Goal: Task Accomplishment & Management: Manage account settings

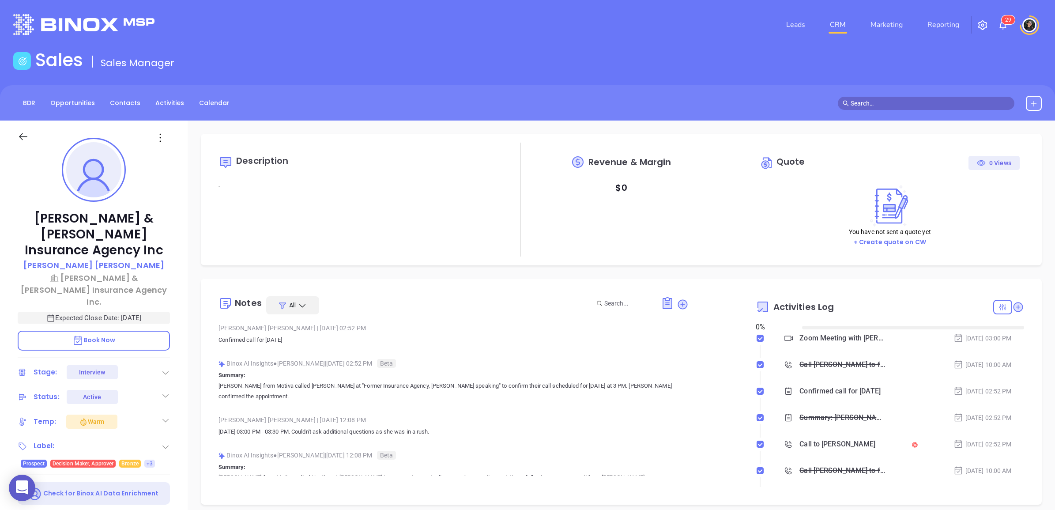
type input "[DATE]"
type input "[PERSON_NAME]"
click at [678, 303] on icon at bounding box center [683, 304] width 10 height 10
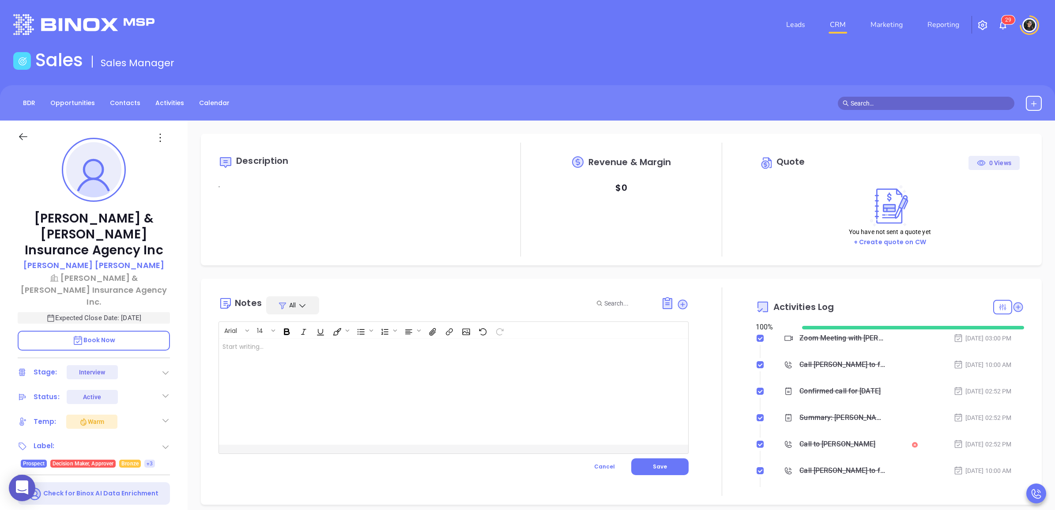
click at [453, 371] on div at bounding box center [437, 392] width 436 height 106
click at [662, 467] on button "Save" at bounding box center [660, 466] width 57 height 17
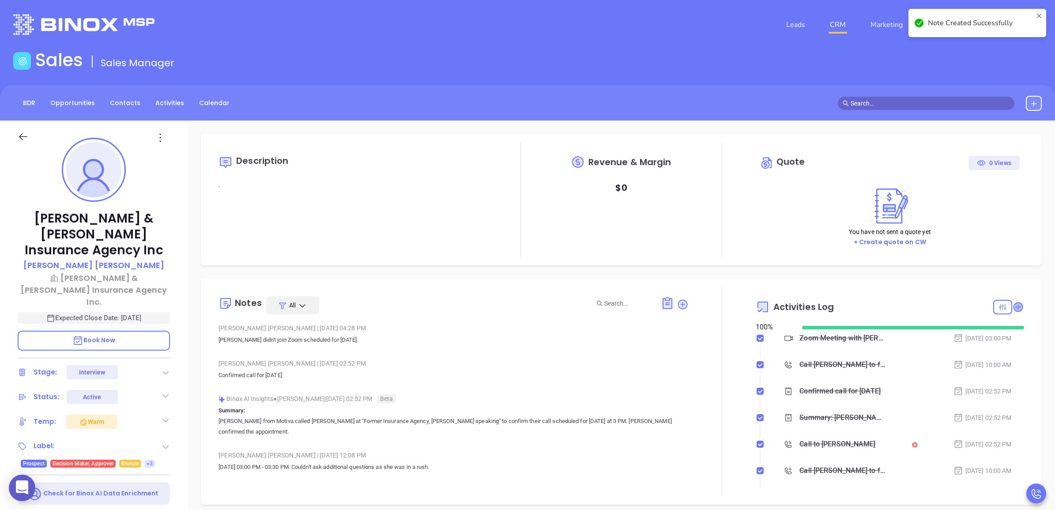
click at [1014, 308] on icon at bounding box center [1018, 307] width 9 height 9
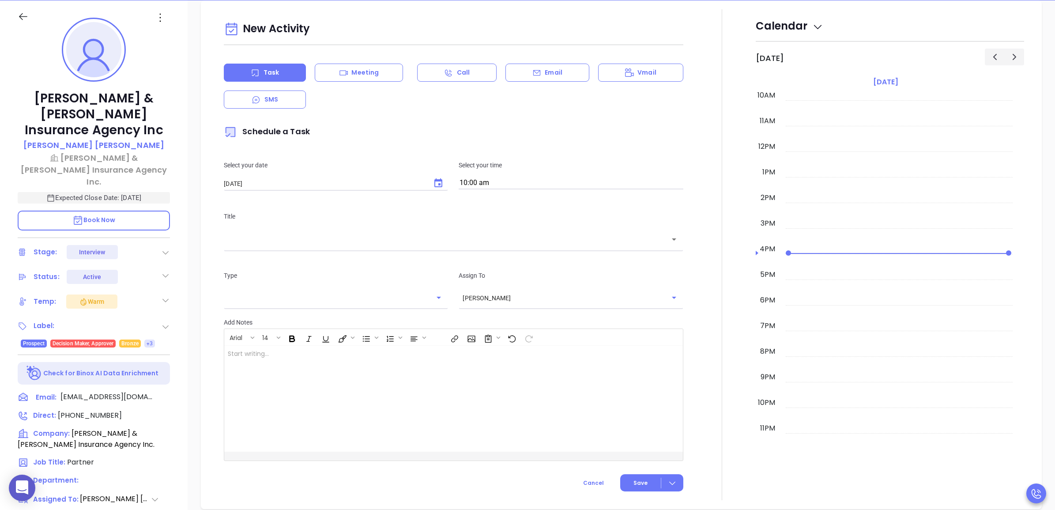
click at [447, 249] on div "Title ​" at bounding box center [454, 229] width 470 height 59
click at [446, 244] on input "text" at bounding box center [447, 239] width 438 height 10
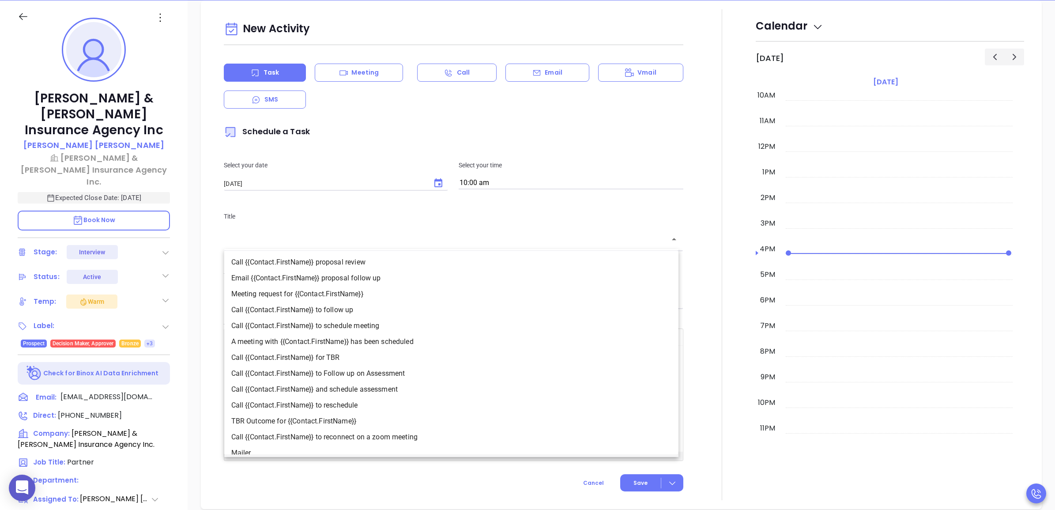
click at [387, 312] on li "Call {{Contact.FirstName}} to follow up" at bounding box center [451, 310] width 454 height 16
type input "Call [PERSON_NAME] to follow up"
type input "Call"
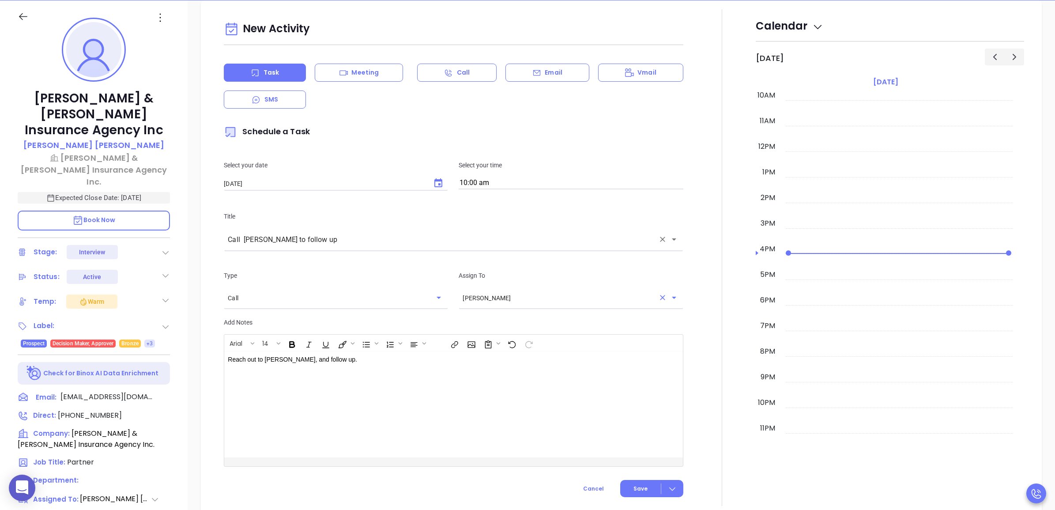
click at [531, 294] on input "[PERSON_NAME]" at bounding box center [559, 298] width 192 height 9
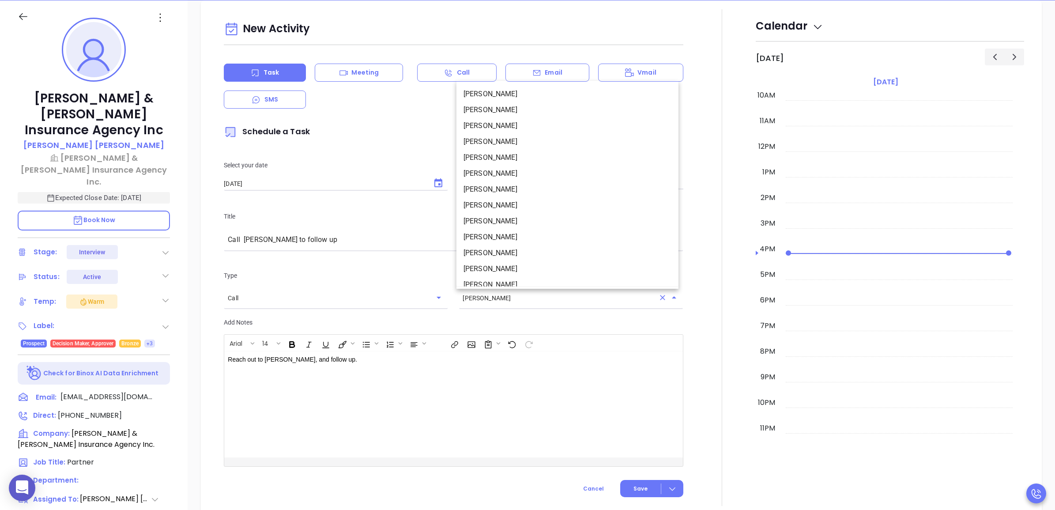
scroll to position [85, 0]
click at [522, 261] on li "[PERSON_NAME]" at bounding box center [568, 263] width 222 height 16
type input "[PERSON_NAME]"
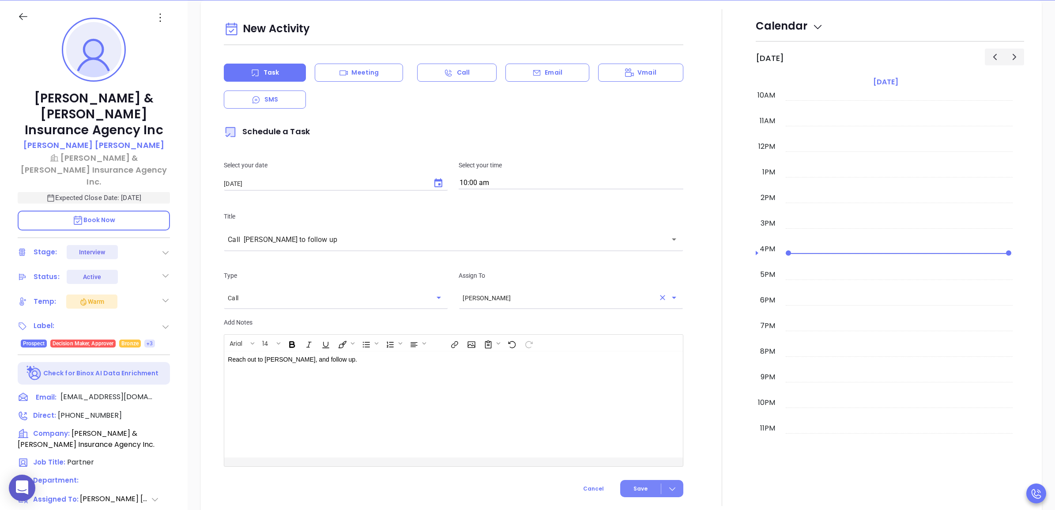
click at [637, 488] on span "Save" at bounding box center [641, 489] width 14 height 8
checkbox input "false"
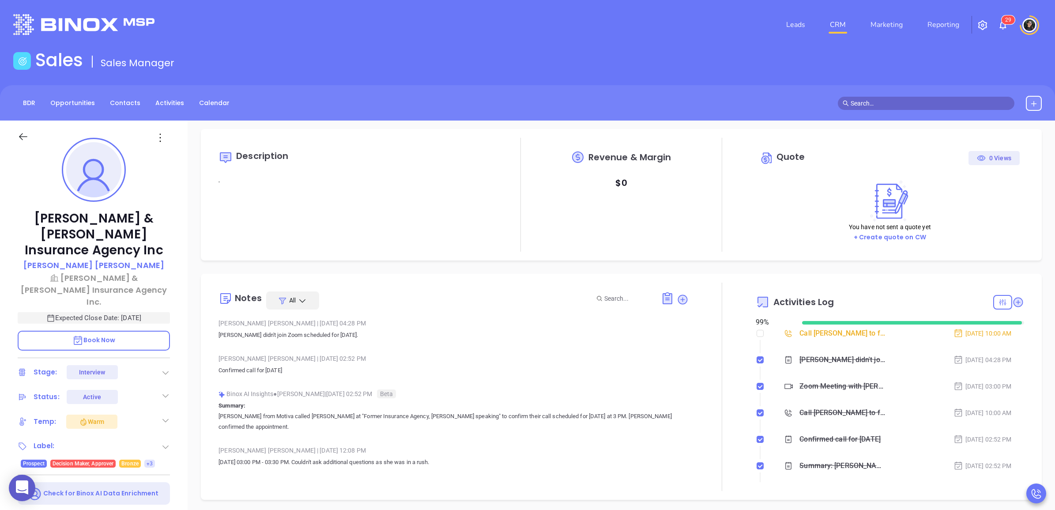
scroll to position [0, 0]
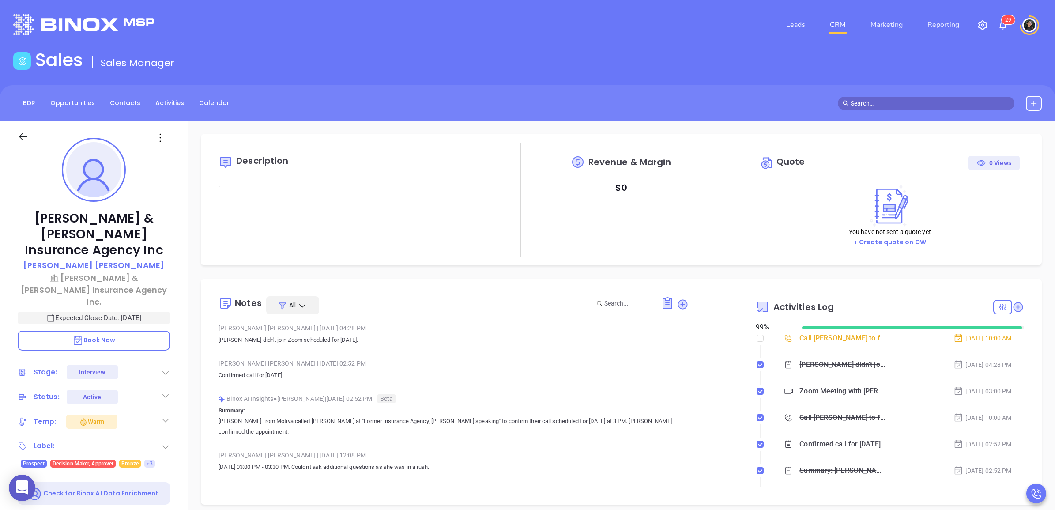
drag, startPoint x: 851, startPoint y: 34, endPoint x: 837, endPoint y: 25, distance: 16.1
click at [848, 31] on nav "Leads CRM Marketing Reporting" at bounding box center [873, 25] width 198 height 32
click at [837, 25] on link "CRM" at bounding box center [838, 25] width 23 height 18
